Goal: Information Seeking & Learning: Learn about a topic

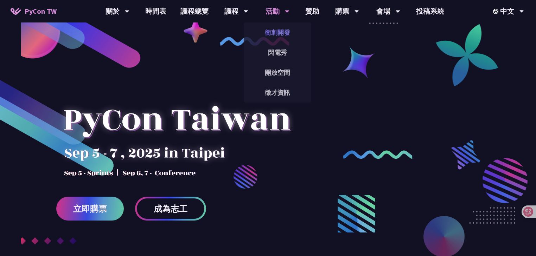
click at [283, 33] on link "衝刺開發" at bounding box center [278, 32] width 68 height 17
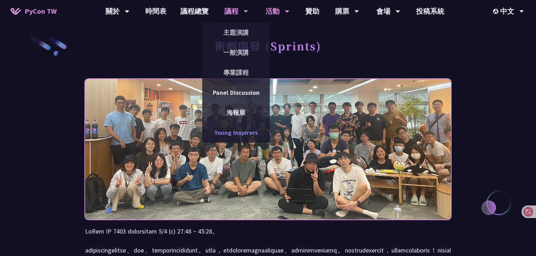
click at [240, 132] on link "Young Inspirers" at bounding box center [236, 133] width 68 height 17
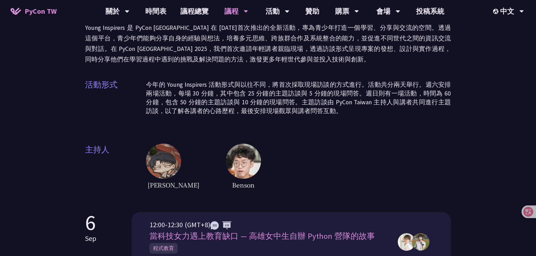
scroll to position [28, 0]
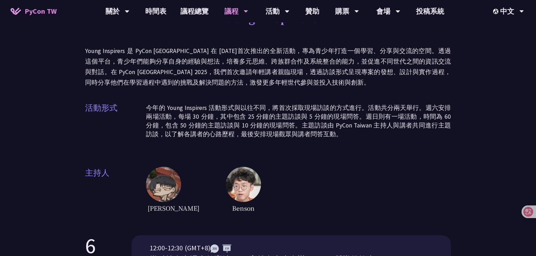
click at [279, 87] on p "Young Inspirers 是 PyCon [GEOGRAPHIC_DATA] 在 [DATE]首次推出的全新活動，專為青少年打造一個學習、分享與交流的空…" at bounding box center [268, 67] width 366 height 42
drag, startPoint x: 287, startPoint y: 102, endPoint x: 288, endPoint y: 115, distance: 13.1
click at [287, 103] on div "活動形式 今年的 Young Inspirers 活動形式與以往不同，將首次採取現場訪談的方式進行。活動共分兩天舉行。週六安排兩場活動，每場 30 分鐘，其中…" at bounding box center [268, 124] width 366 height 44
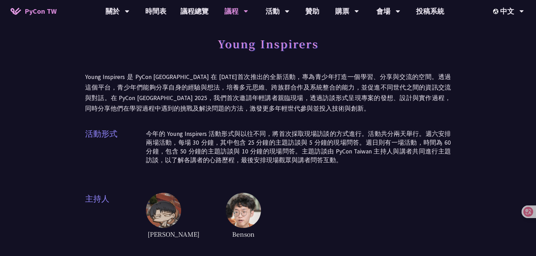
scroll to position [0, 0]
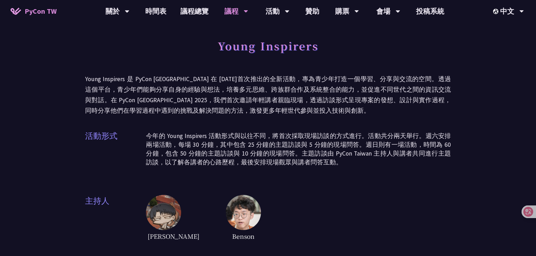
click at [300, 67] on div "Young Inspirers" at bounding box center [268, 53] width 366 height 37
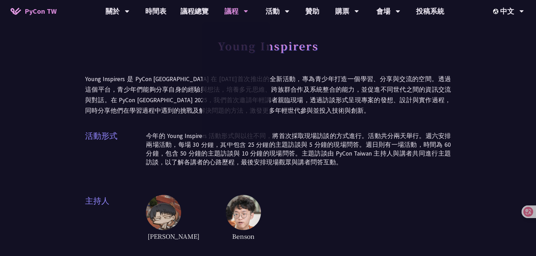
drag, startPoint x: 303, startPoint y: 91, endPoint x: 295, endPoint y: 92, distance: 8.2
click at [303, 91] on p "Young Inspirers 是 PyCon [GEOGRAPHIC_DATA] 在 [DATE]首次推出的全新活動，專為青少年打造一個學習、分享與交流的空…" at bounding box center [268, 95] width 366 height 42
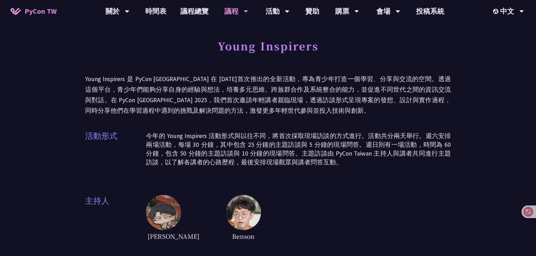
click at [230, 77] on p "Young Inspirers 是 PyCon [GEOGRAPHIC_DATA] 在 [DATE]首次推出的全新活動，專為青少年打造一個學習、分享與交流的空…" at bounding box center [268, 95] width 366 height 42
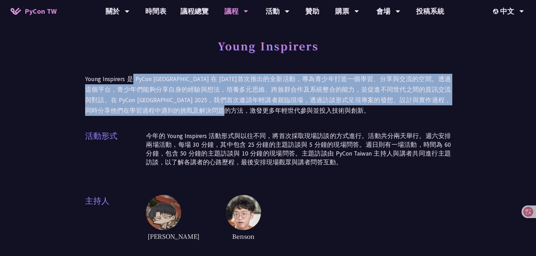
drag, startPoint x: 257, startPoint y: 111, endPoint x: 264, endPoint y: 96, distance: 16.7
click at [133, 82] on p "Young Inspirers 是 PyCon [GEOGRAPHIC_DATA] 在 [DATE]首次推出的全新活動，專為青少年打造一個學習、分享與交流的空…" at bounding box center [268, 95] width 366 height 42
click at [306, 101] on p "Young Inspirers 是 PyCon [GEOGRAPHIC_DATA] 在 [DATE]首次推出的全新活動，專為青少年打造一個學習、分享與交流的空…" at bounding box center [268, 95] width 366 height 42
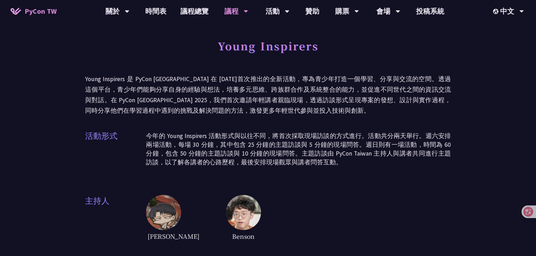
click at [269, 109] on p "Young Inspirers 是 PyCon [GEOGRAPHIC_DATA] 在 [DATE]首次推出的全新活動，專為青少年打造一個學習、分享與交流的空…" at bounding box center [268, 95] width 366 height 42
click at [277, 93] on p "Young Inspirers 是 PyCon [GEOGRAPHIC_DATA] 在 [DATE]首次推出的全新活動，專為青少年打造一個學習、分享與交流的空…" at bounding box center [268, 95] width 366 height 42
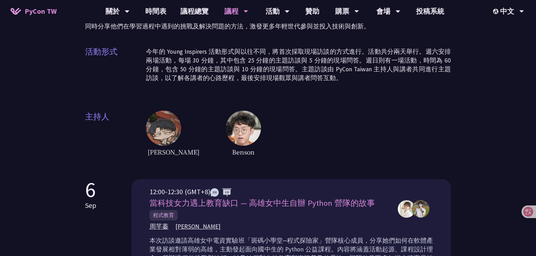
click at [282, 92] on div "Young Inspirers Young Inspirers 是 PyCon [GEOGRAPHIC_DATA] 在 [DATE]首次推出的全新活動，專為青…" at bounding box center [268, 55] width 366 height 208
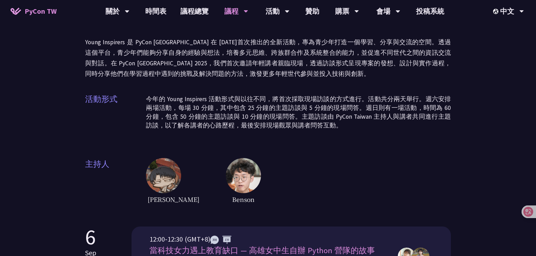
scroll to position [28, 0]
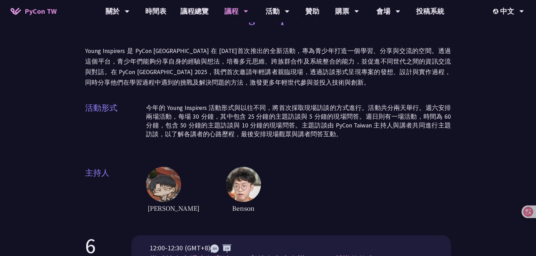
click at [283, 94] on div "Young Inspirers Young Inspirers 是 PyCon [GEOGRAPHIC_DATA] 在 [DATE]首次推出的全新活動，專為青…" at bounding box center [268, 111] width 366 height 208
click at [413, 88] on p "Young Inspirers 是 PyCon [GEOGRAPHIC_DATA] 在 [DATE]首次推出的全新活動，專為青少年打造一個學習、分享與交流的空…" at bounding box center [268, 67] width 366 height 42
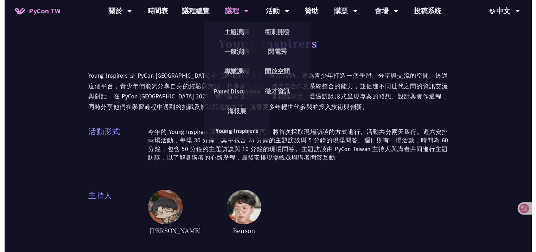
scroll to position [0, 0]
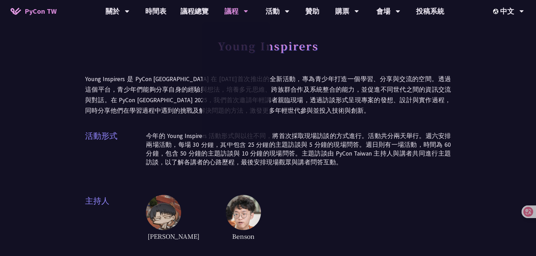
drag, startPoint x: 376, startPoint y: 75, endPoint x: 372, endPoint y: 75, distance: 3.9
click at [376, 75] on p "Young Inspirers 是 PyCon [GEOGRAPHIC_DATA] 在 [DATE]首次推出的全新活動，專為青少年打造一個學習、分享與交流的空…" at bounding box center [268, 95] width 366 height 42
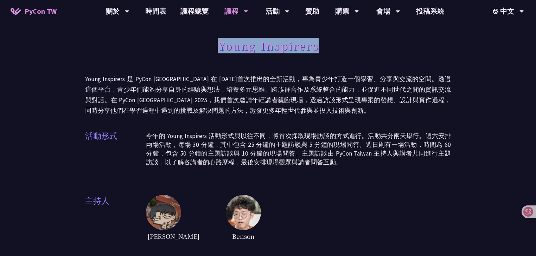
drag, startPoint x: 294, startPoint y: 47, endPoint x: 200, endPoint y: 45, distance: 94.3
click at [200, 45] on div "Young Inspirers" at bounding box center [268, 53] width 366 height 37
copy h1 "Young Inspirers"
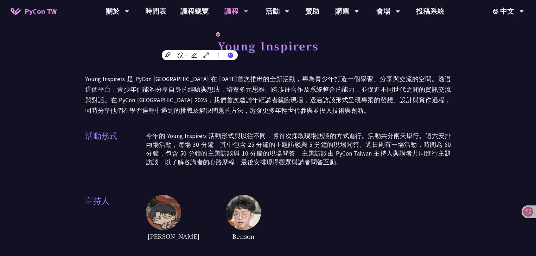
drag, startPoint x: 422, startPoint y: 96, endPoint x: 424, endPoint y: 102, distance: 6.6
click at [423, 97] on p "Young Inspirers 是 PyCon [GEOGRAPHIC_DATA] 在 [DATE]首次推出的全新活動，專為青少年打造一個學習、分享與交流的空…" at bounding box center [268, 95] width 366 height 42
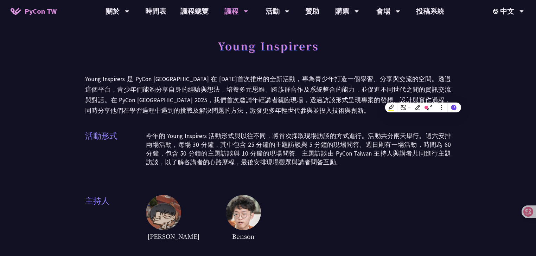
drag, startPoint x: 396, startPoint y: 93, endPoint x: 398, endPoint y: 89, distance: 4.3
click at [396, 93] on p "Young Inspirers 是 PyCon [GEOGRAPHIC_DATA] 在 [DATE]首次推出的全新活動，專為青少年打造一個學習、分享與交流的空…" at bounding box center [268, 95] width 366 height 42
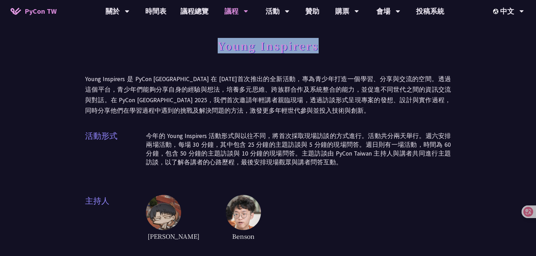
drag, startPoint x: 287, startPoint y: 47, endPoint x: 216, endPoint y: 50, distance: 71.5
click at [216, 50] on div "Young Inspirers" at bounding box center [268, 53] width 366 height 37
copy h1 "Young Inspirers"
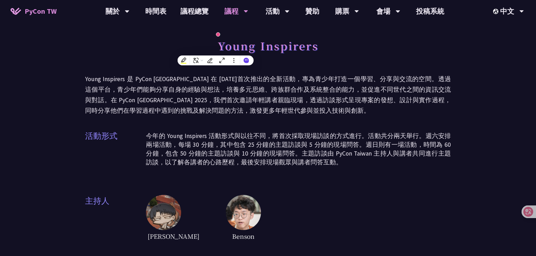
click at [426, 125] on div "Young Inspirers Young Inspirers 是 PyCon [GEOGRAPHIC_DATA] 在 [DATE]首次推出的全新活動，專為青…" at bounding box center [268, 139] width 366 height 208
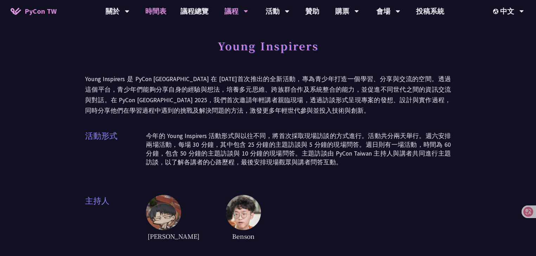
click at [159, 19] on link "時間表" at bounding box center [155, 11] width 35 height 23
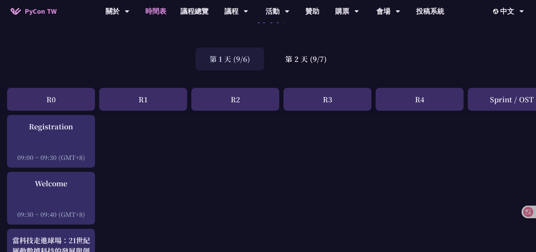
scroll to position [28, 0]
drag, startPoint x: 157, startPoint y: 104, endPoint x: 231, endPoint y: 82, distance: 77.8
click at [159, 104] on div "R1" at bounding box center [143, 99] width 88 height 23
click at [301, 72] on div "第 1 天 (9/6) 第 2 天 (9/7)" at bounding box center [268, 59] width 536 height 30
click at [301, 67] on div "第 2 天 (9/7)" at bounding box center [306, 58] width 70 height 23
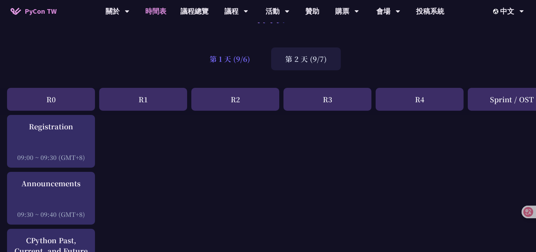
click at [233, 65] on div "第 1 天 (9/6)" at bounding box center [230, 58] width 69 height 23
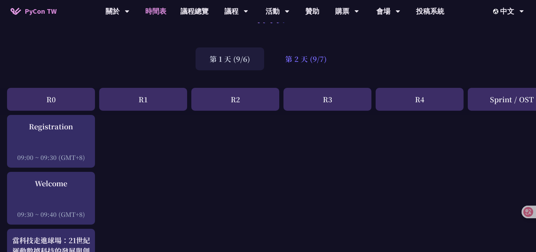
click at [291, 61] on div "第 2 天 (9/7)" at bounding box center [306, 58] width 70 height 23
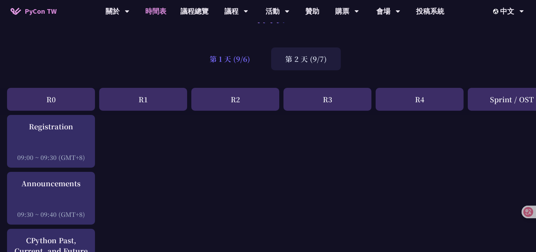
click at [242, 60] on div "第 1 天 (9/6)" at bounding box center [230, 58] width 69 height 23
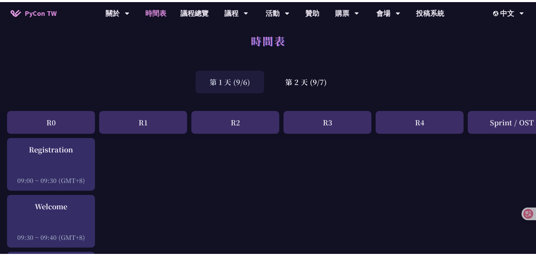
scroll to position [0, 0]
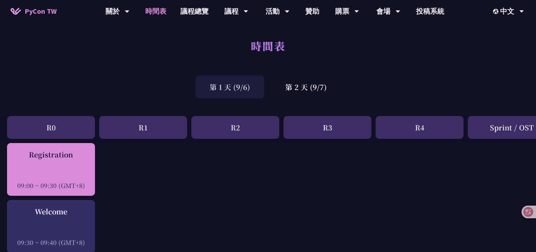
drag, startPoint x: 144, startPoint y: 159, endPoint x: 91, endPoint y: 171, distance: 53.5
click at [90, 171] on div at bounding box center [51, 176] width 81 height 11
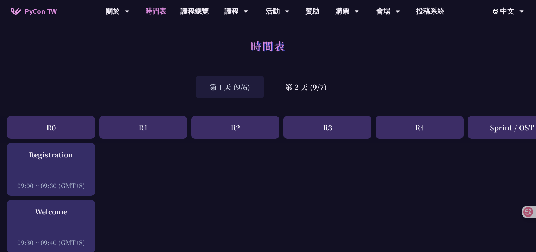
click at [298, 88] on div "第 2 天 (9/7)" at bounding box center [306, 87] width 70 height 23
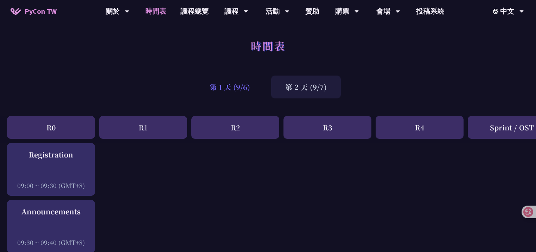
click at [243, 86] on div "第 1 天 (9/6)" at bounding box center [230, 87] width 69 height 23
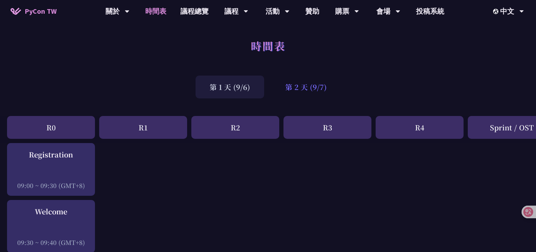
click at [298, 87] on div "第 2 天 (9/7)" at bounding box center [306, 87] width 70 height 23
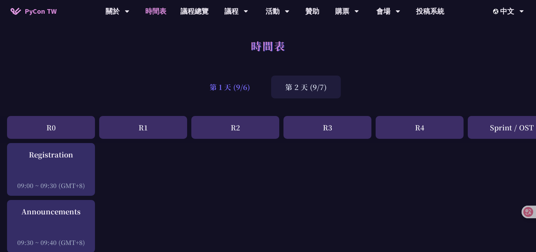
click at [229, 86] on div "第 1 天 (9/6)" at bounding box center [230, 87] width 69 height 23
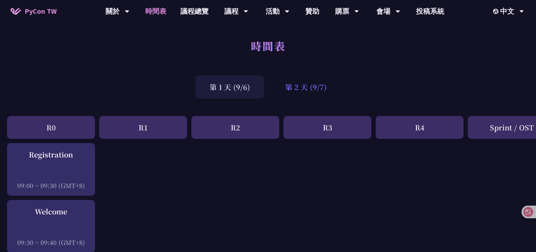
click at [301, 87] on div "第 2 天 (9/7)" at bounding box center [306, 87] width 70 height 23
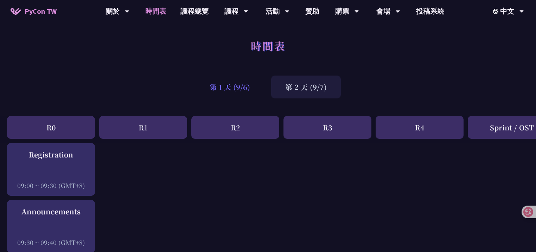
click at [240, 86] on div "第 1 天 (9/6)" at bounding box center [230, 87] width 69 height 23
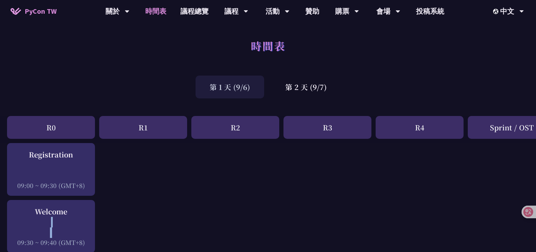
drag, startPoint x: 206, startPoint y: 230, endPoint x: 209, endPoint y: 238, distance: 8.5
drag, startPoint x: 421, startPoint y: 153, endPoint x: 421, endPoint y: 95, distance: 58.4
click at [422, 80] on div "第 1 天 (9/6) 第 2 天 (9/7)" at bounding box center [268, 87] width 536 height 30
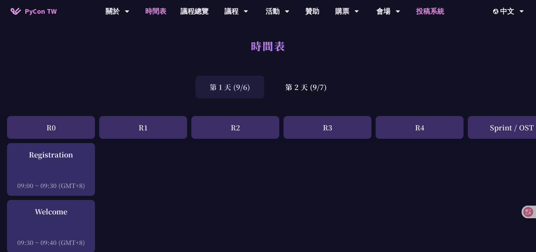
click at [437, 7] on link "投稿系統" at bounding box center [430, 11] width 42 height 23
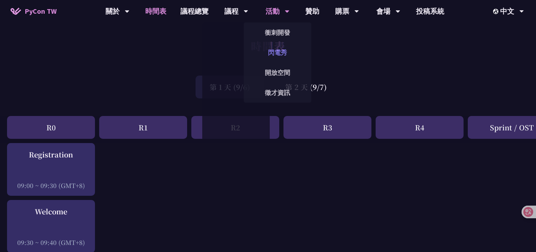
click at [280, 52] on link "閃電秀" at bounding box center [278, 52] width 68 height 17
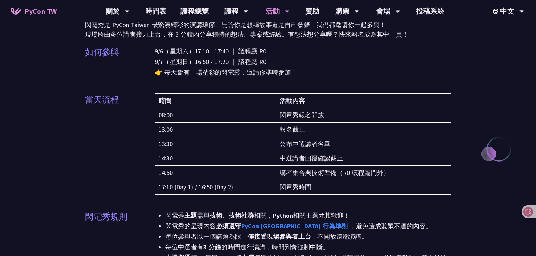
scroll to position [56, 0]
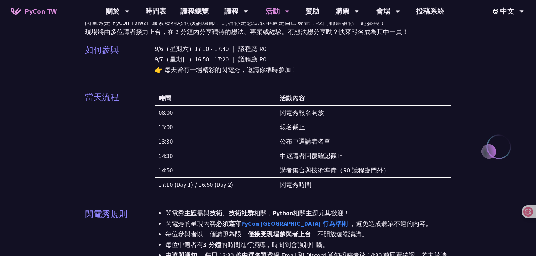
click at [314, 132] on td "報名截止" at bounding box center [363, 127] width 175 height 14
click at [508, 31] on div "EN" at bounding box center [508, 32] width 42 height 17
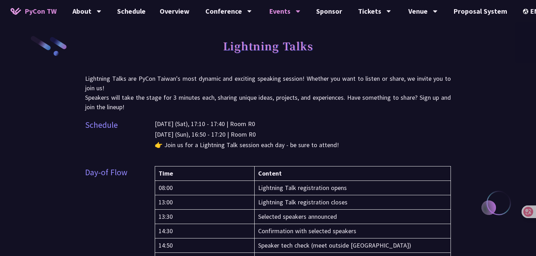
click at [360, 155] on div "[DATE] (Sat), 17:10 - 17:40 | Room R0 [DATE] (Sun), 16:50 - 17:20 | Room R0 👉 J…" at bounding box center [303, 139] width 296 height 40
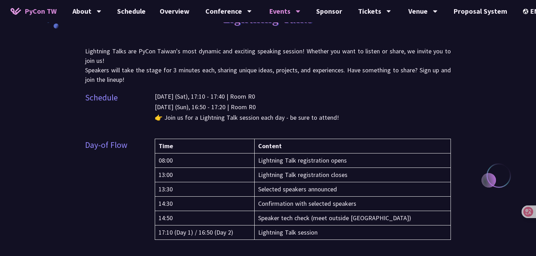
scroll to position [28, 0]
drag, startPoint x: 458, startPoint y: 151, endPoint x: 463, endPoint y: 189, distance: 38.7
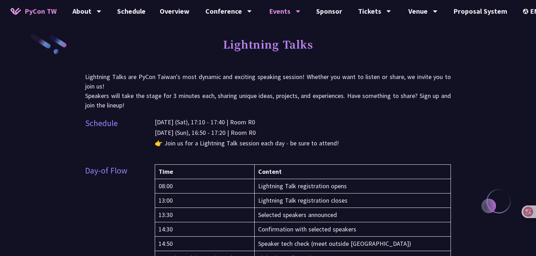
scroll to position [0, 0]
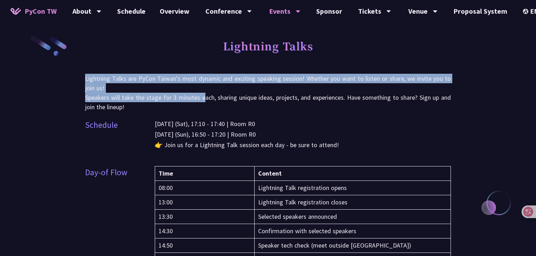
drag, startPoint x: 98, startPoint y: 80, endPoint x: 218, endPoint y: 98, distance: 120.9
click at [211, 98] on p "Lightning Talks are PyCon Taiwan's most dynamic and exciting speaking session! …" at bounding box center [268, 93] width 366 height 38
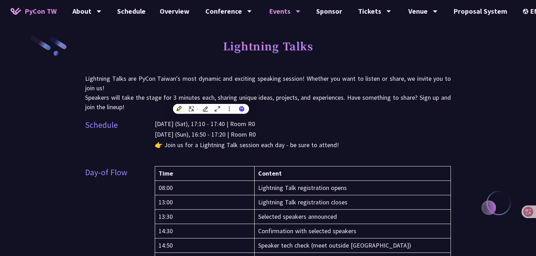
drag, startPoint x: 291, startPoint y: 95, endPoint x: 301, endPoint y: 95, distance: 10.6
click at [292, 95] on p "Lightning Talks are PyCon Taiwan's most dynamic and exciting speaking session! …" at bounding box center [268, 93] width 366 height 38
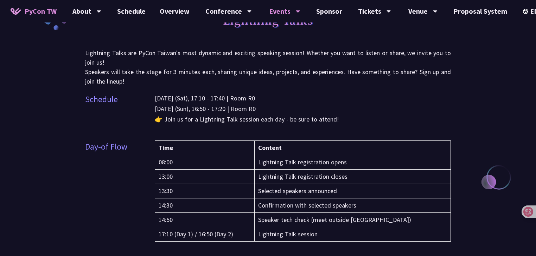
scroll to position [28, 0]
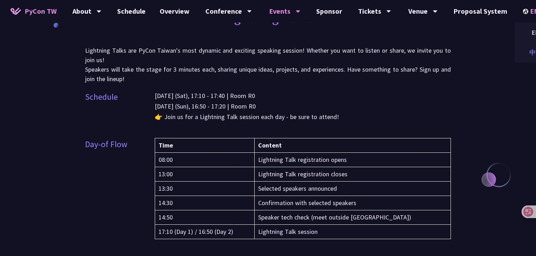
click at [521, 53] on div "中文" at bounding box center [536, 52] width 42 height 17
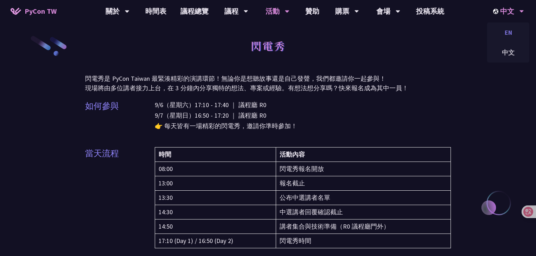
click at [509, 32] on div "EN" at bounding box center [508, 32] width 42 height 17
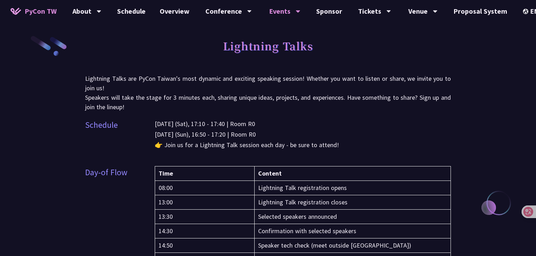
click at [312, 98] on p "Lightning Talks are PyCon Taiwan's most dynamic and exciting speaking session! …" at bounding box center [268, 93] width 366 height 38
drag, startPoint x: 280, startPoint y: 74, endPoint x: 245, endPoint y: 80, distance: 35.7
click at [245, 80] on p "Lightning Talks are PyCon Taiwan's most dynamic and exciting speaking session! …" at bounding box center [268, 93] width 366 height 38
drag, startPoint x: 449, startPoint y: 102, endPoint x: 440, endPoint y: 106, distance: 9.6
click at [449, 102] on p "Lightning Talks are PyCon Taiwan's most dynamic and exciting speaking session! …" at bounding box center [268, 93] width 366 height 38
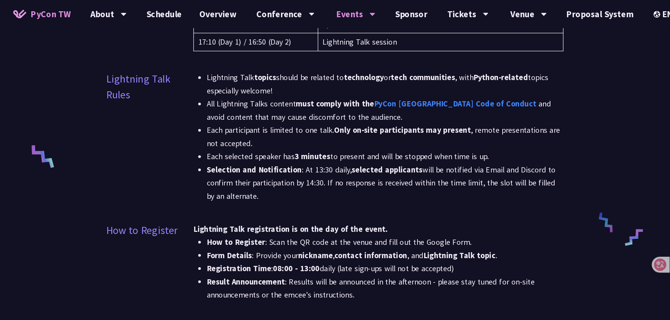
scroll to position [253, 0]
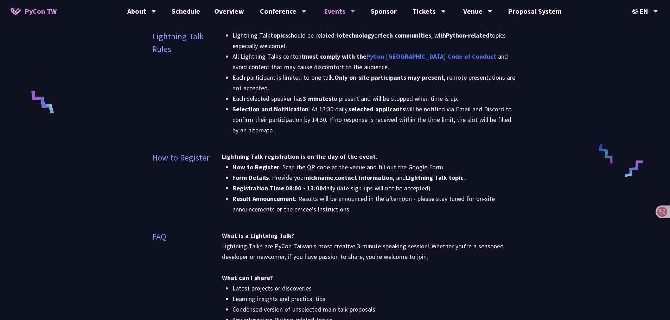
click at [498, 120] on li "Selection and Notification : At 13:30 daily, selected applicants will be notifi…" at bounding box center [376, 120] width 286 height 32
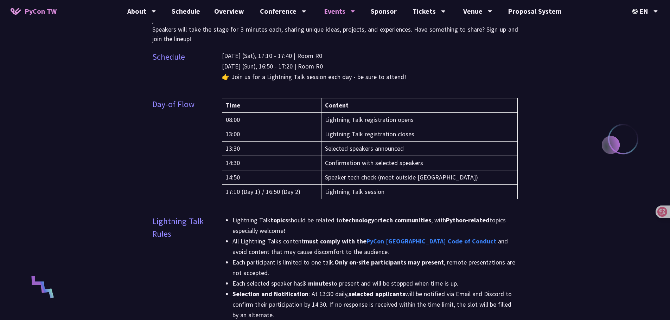
scroll to position [70, 0]
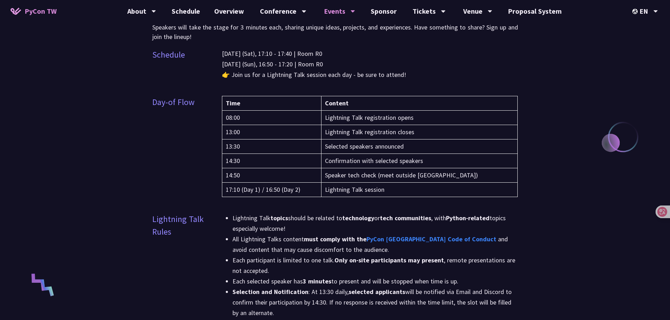
click at [279, 218] on strong "topics" at bounding box center [280, 218] width 18 height 8
click at [299, 223] on li "Lightning Talk topics should be related to technology or tech communities , wit…" at bounding box center [376, 223] width 286 height 21
click at [243, 229] on li "Lightning Talk topics should be related to technology or tech communities , wit…" at bounding box center [376, 223] width 286 height 21
drag, startPoint x: 231, startPoint y: 221, endPoint x: 268, endPoint y: 221, distance: 36.6
click at [268, 221] on ul "Lightning Talk topics should be related to technology or tech communities , wit…" at bounding box center [370, 266] width 296 height 106
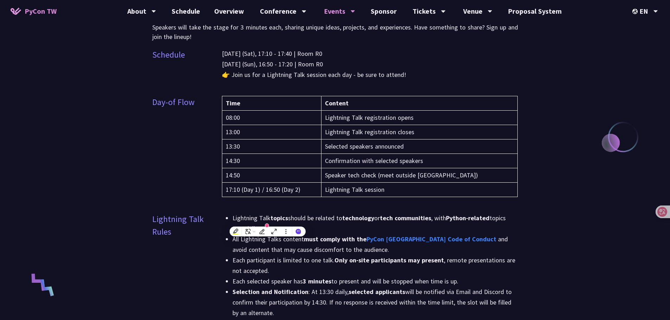
click at [303, 215] on li "Lightning Talk topics should be related to technology or tech communities , wit…" at bounding box center [376, 223] width 286 height 21
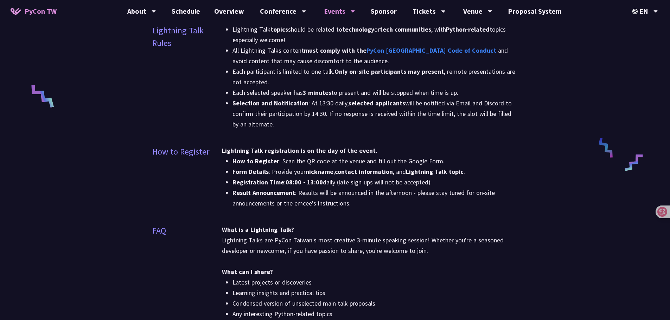
scroll to position [246, 0]
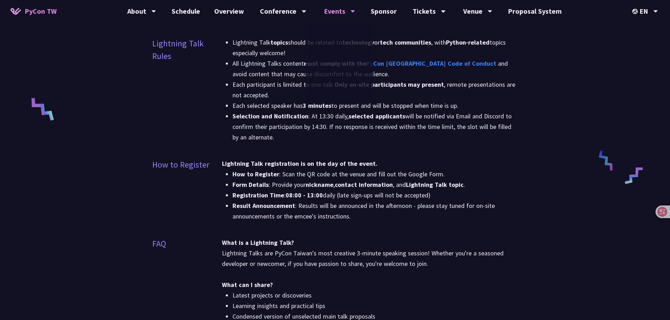
click at [371, 148] on div "Lightning Talk topics should be related to technology or tech communities , wit…" at bounding box center [370, 94] width 296 height 114
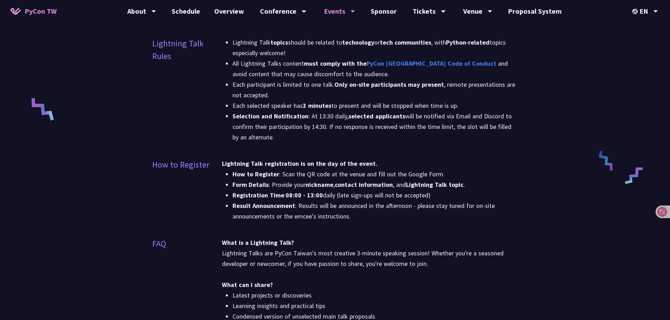
drag, startPoint x: 526, startPoint y: 139, endPoint x: 528, endPoint y: 131, distance: 8.0
click at [526, 139] on div "Lightning Talks Lightning Talks are PyCon Taiwan's most dynamic and exciting sp…" at bounding box center [335, 291] width 670 height 1075
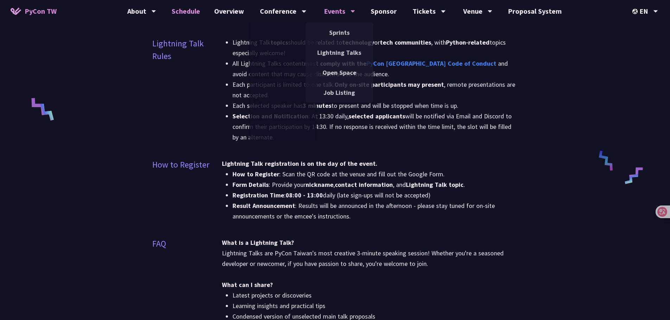
drag, startPoint x: 168, startPoint y: 17, endPoint x: 172, endPoint y: 17, distance: 3.9
click at [168, 17] on link "Schedule" at bounding box center [186, 11] width 43 height 23
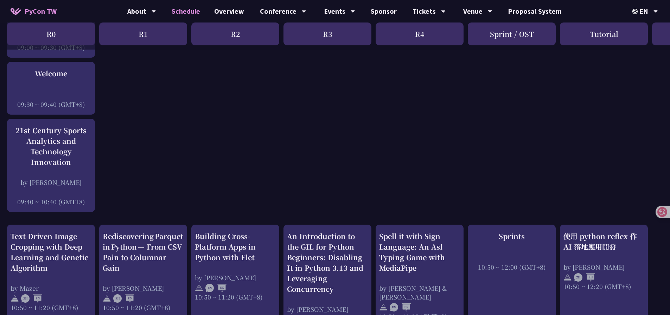
scroll to position [176, 0]
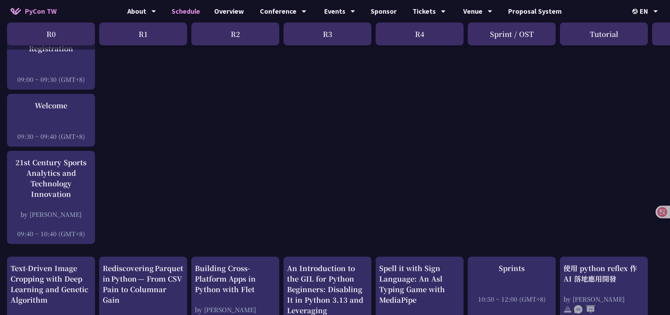
scroll to position [106, 0]
drag, startPoint x: 185, startPoint y: 152, endPoint x: 192, endPoint y: 154, distance: 8.1
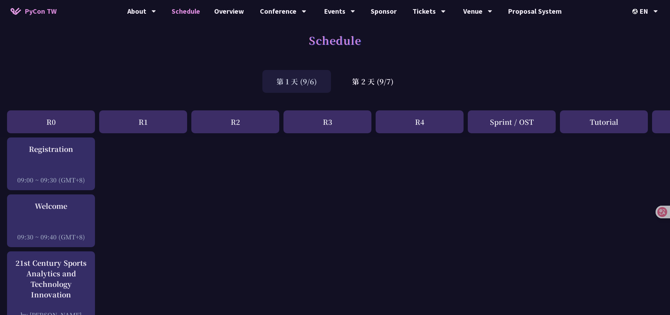
scroll to position [35, 0]
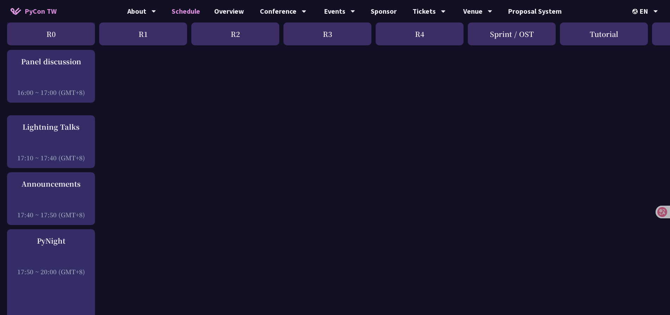
scroll to position [904, 0]
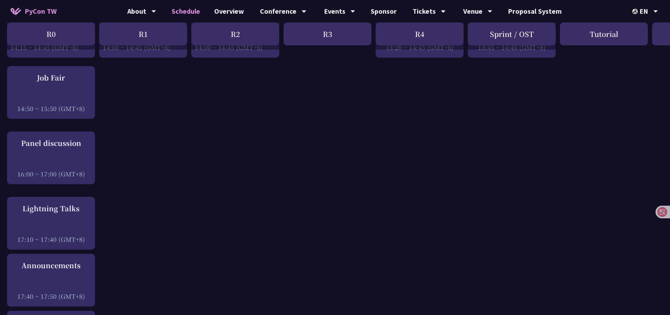
drag, startPoint x: 524, startPoint y: 165, endPoint x: 490, endPoint y: 184, distance: 39.2
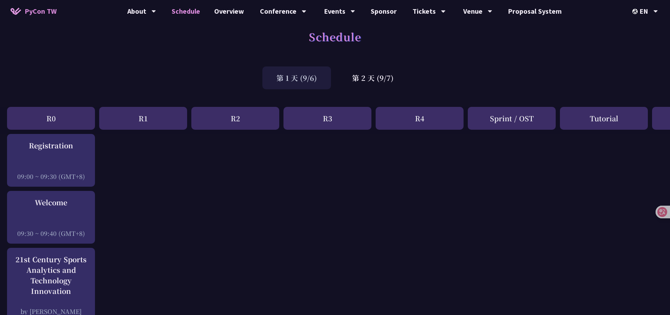
scroll to position [0, 0]
